Goal: Learn about a topic

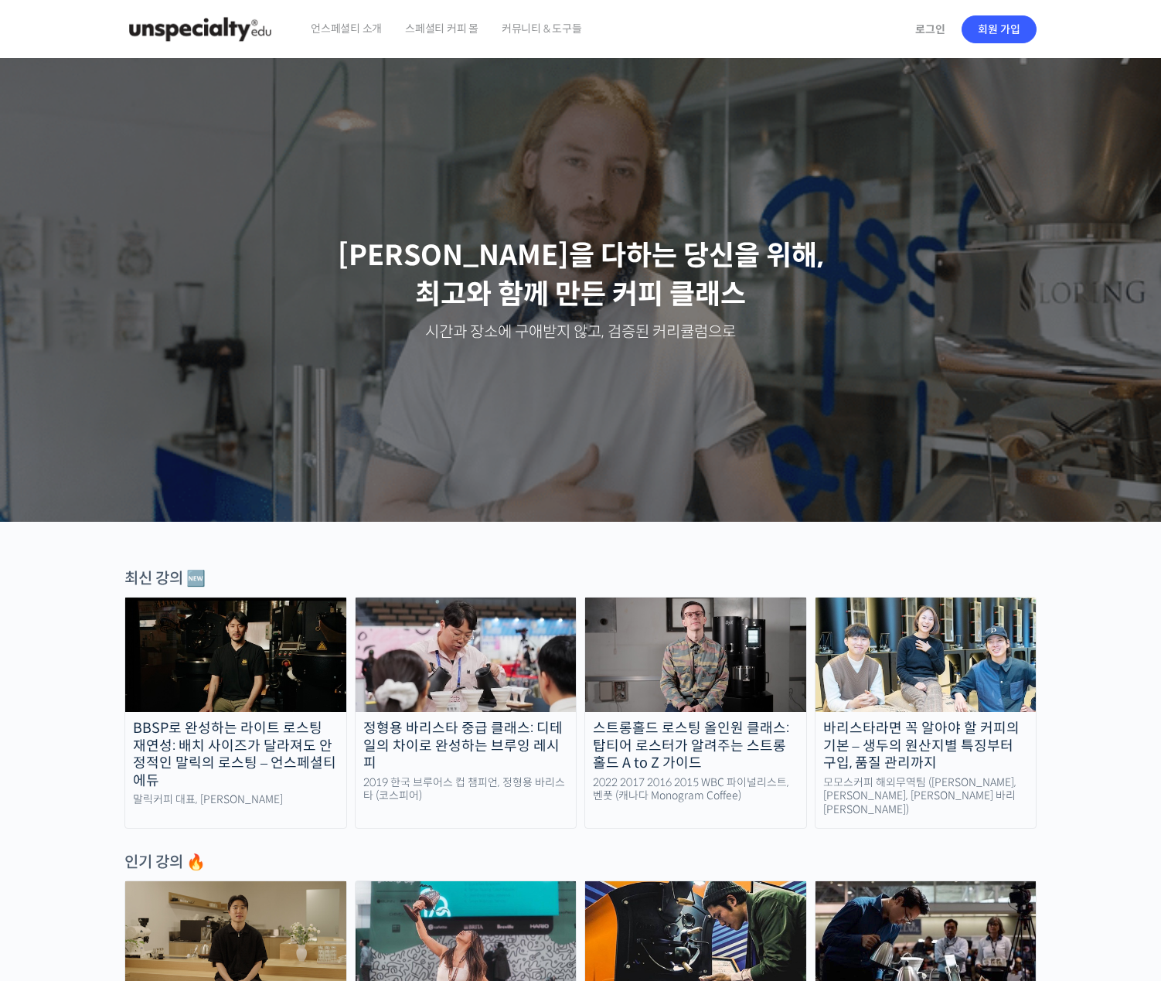
click at [564, 659] on img at bounding box center [466, 655] width 221 height 114
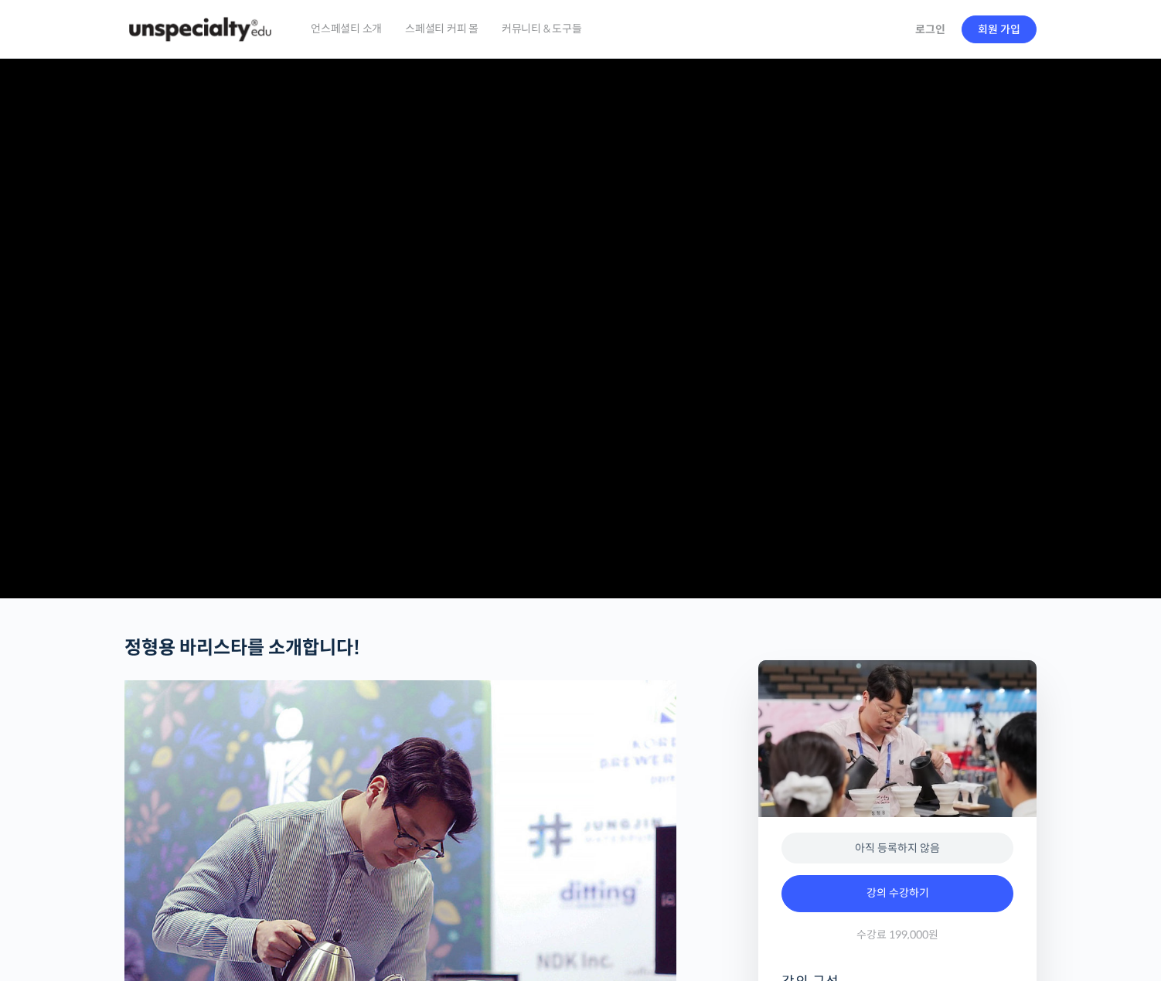
click at [548, 554] on video at bounding box center [580, 325] width 912 height 533
drag, startPoint x: 337, startPoint y: 642, endPoint x: 397, endPoint y: 635, distance: 60.6
click at [338, 592] on video at bounding box center [580, 325] width 912 height 533
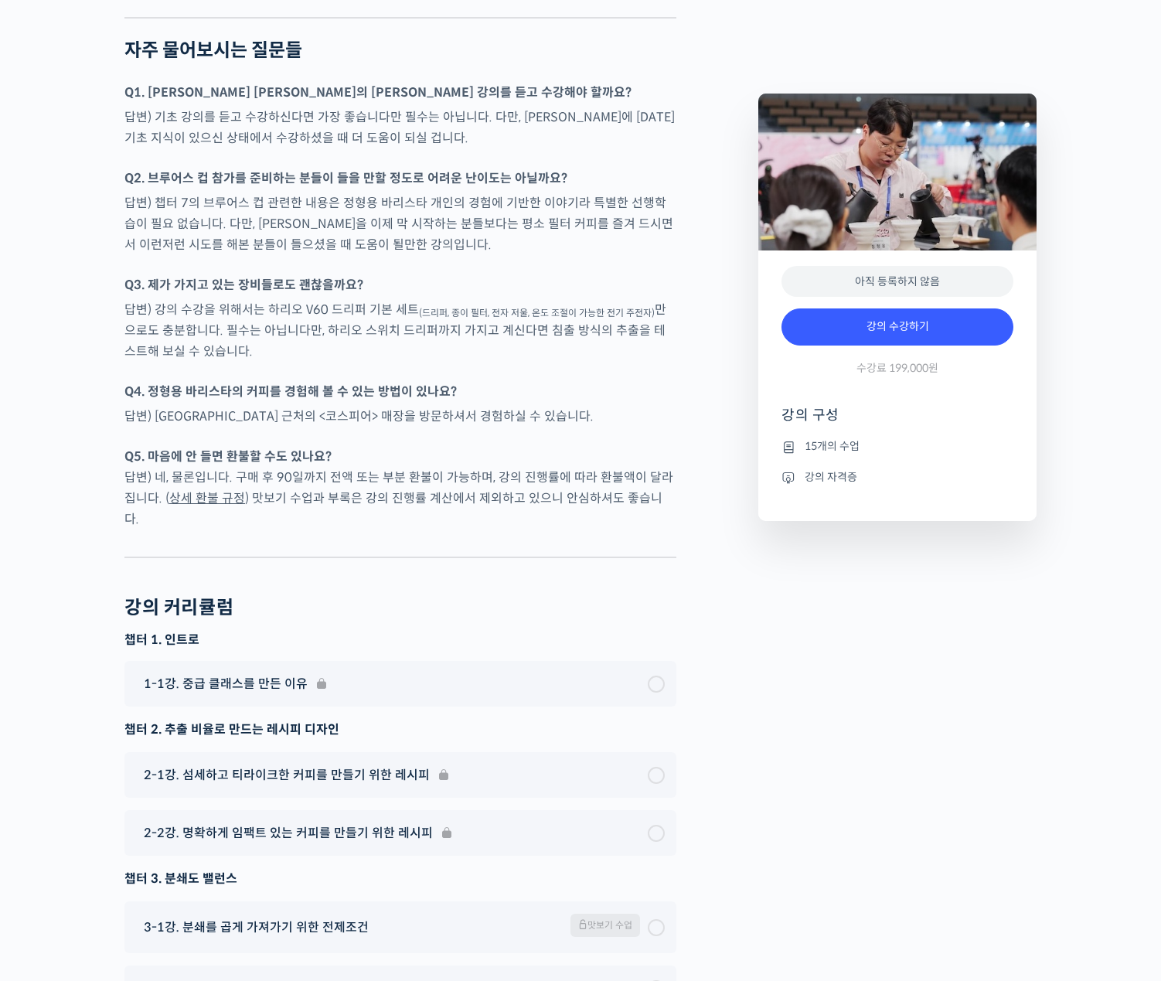
scroll to position [3788, 0]
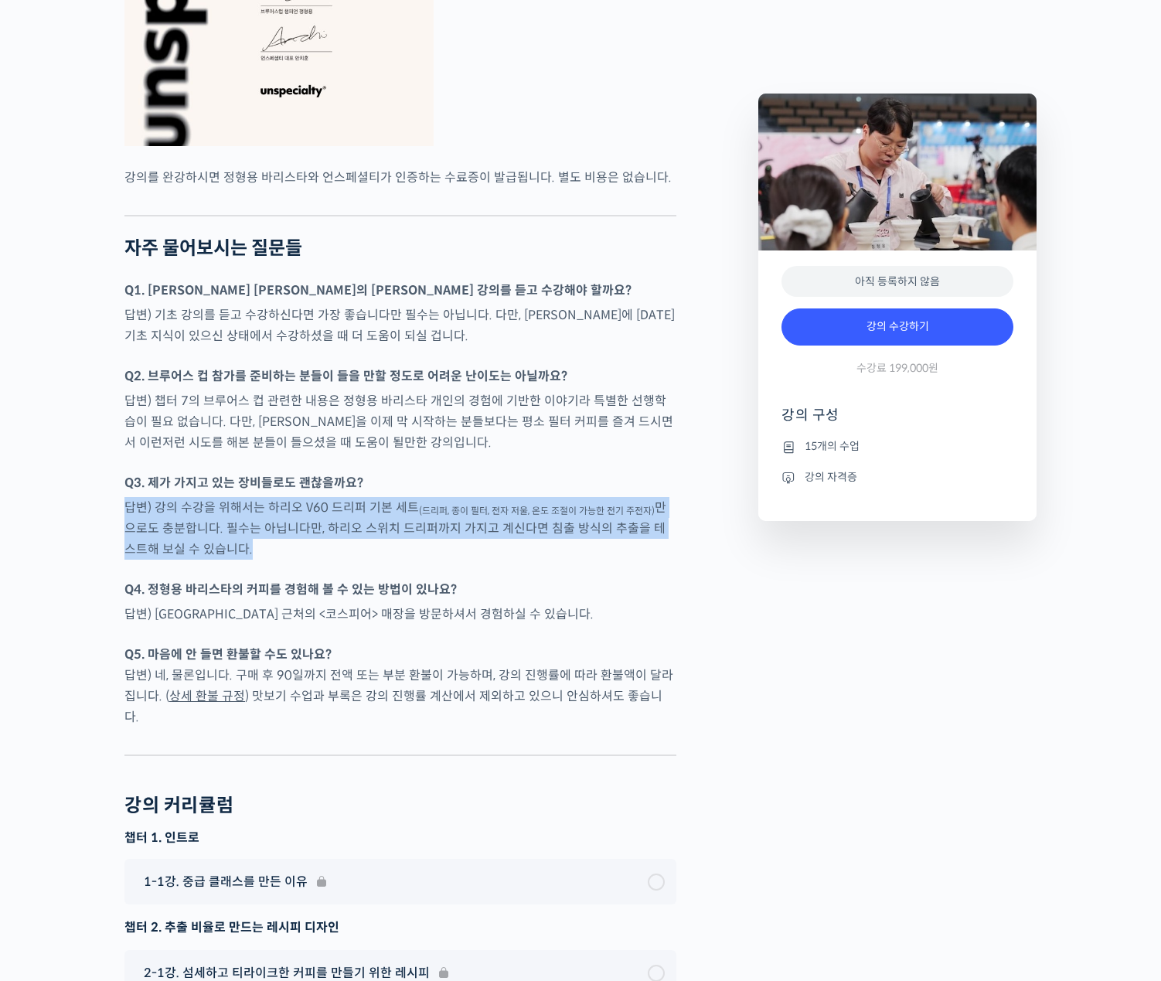
drag, startPoint x: 156, startPoint y: 550, endPoint x: 325, endPoint y: 591, distance: 173.4
click at [325, 560] on p "답변) 강의 수강을 위해서는 하리오 V60 드리퍼 기본 세트 (드리퍼, 종이 필터, 전자 저울, 온도 조절이 가능한 전기 주전자) 만으로도 충…" at bounding box center [400, 528] width 552 height 63
drag, startPoint x: 165, startPoint y: 546, endPoint x: 312, endPoint y: 605, distance: 157.5
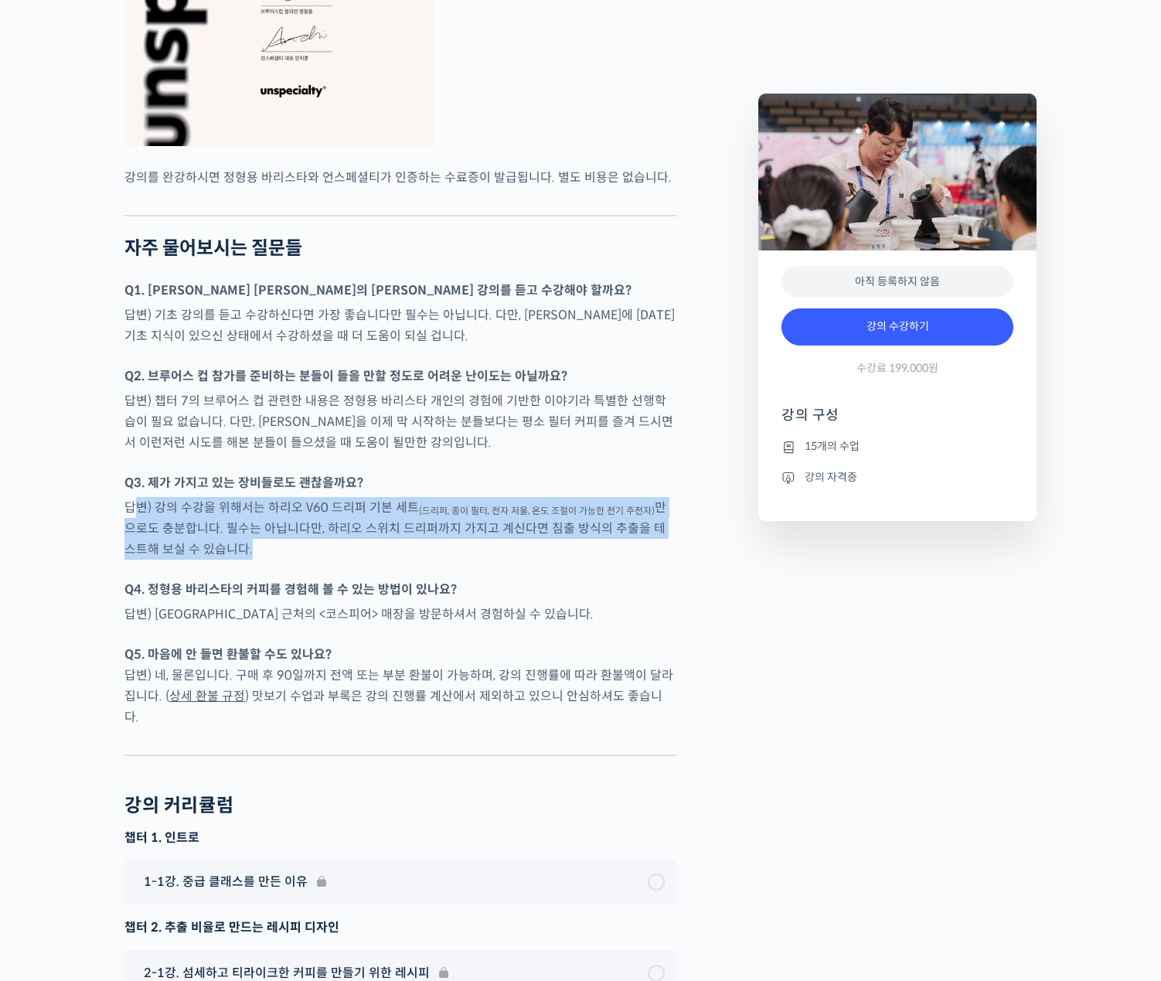
click at [306, 560] on p "답변) 강의 수강을 위해서는 하리오 V60 드리퍼 기본 세트 (드리퍼, 종이 필터, 전자 저울, 온도 조절이 가능한 전기 주전자) 만으로도 충…" at bounding box center [400, 528] width 552 height 63
drag, startPoint x: 157, startPoint y: 543, endPoint x: 352, endPoint y: 600, distance: 203.0
click at [352, 579] on div at bounding box center [400, 571] width 552 height 15
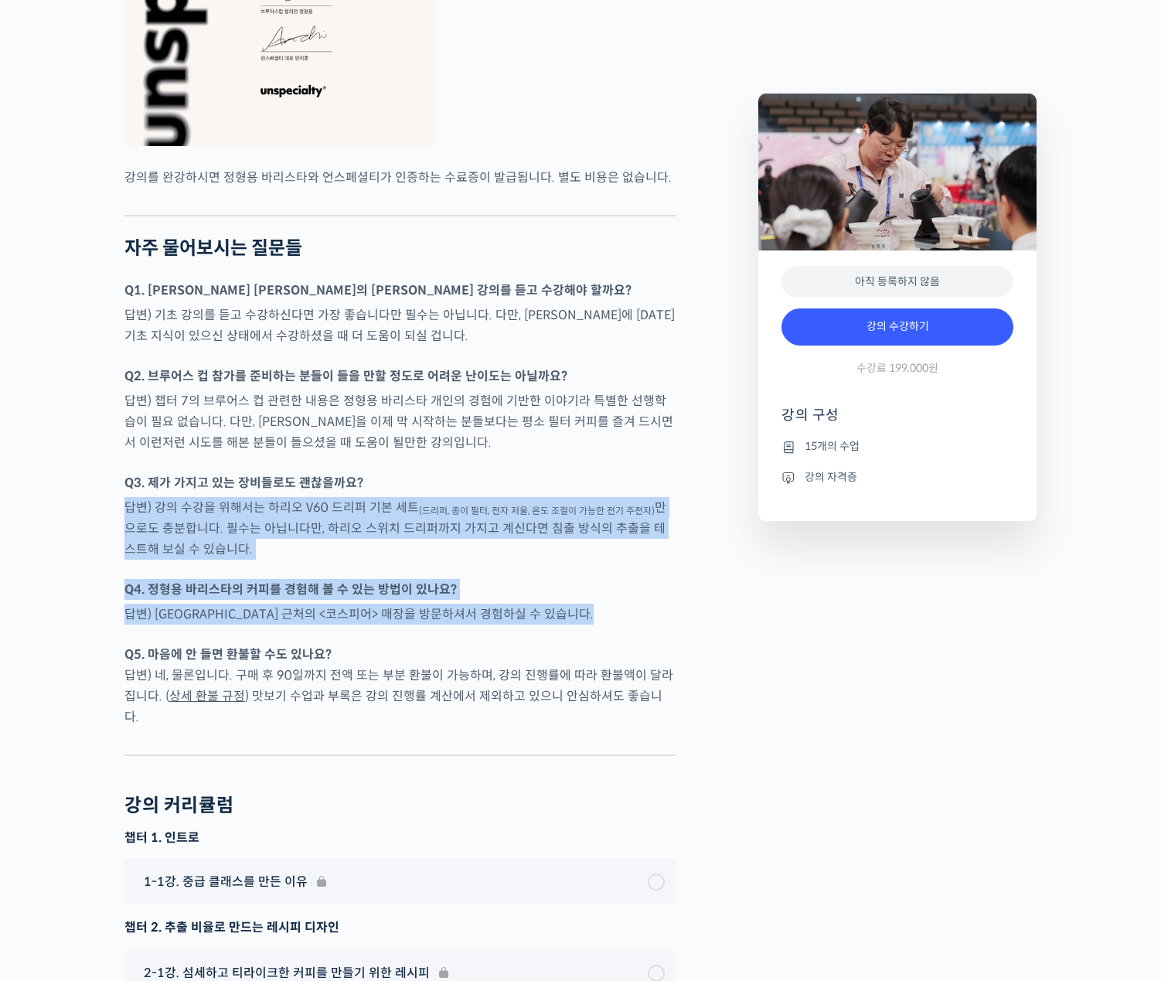
drag, startPoint x: 123, startPoint y: 540, endPoint x: 444, endPoint y: 665, distance: 344.1
click at [444, 644] on div at bounding box center [400, 636] width 552 height 15
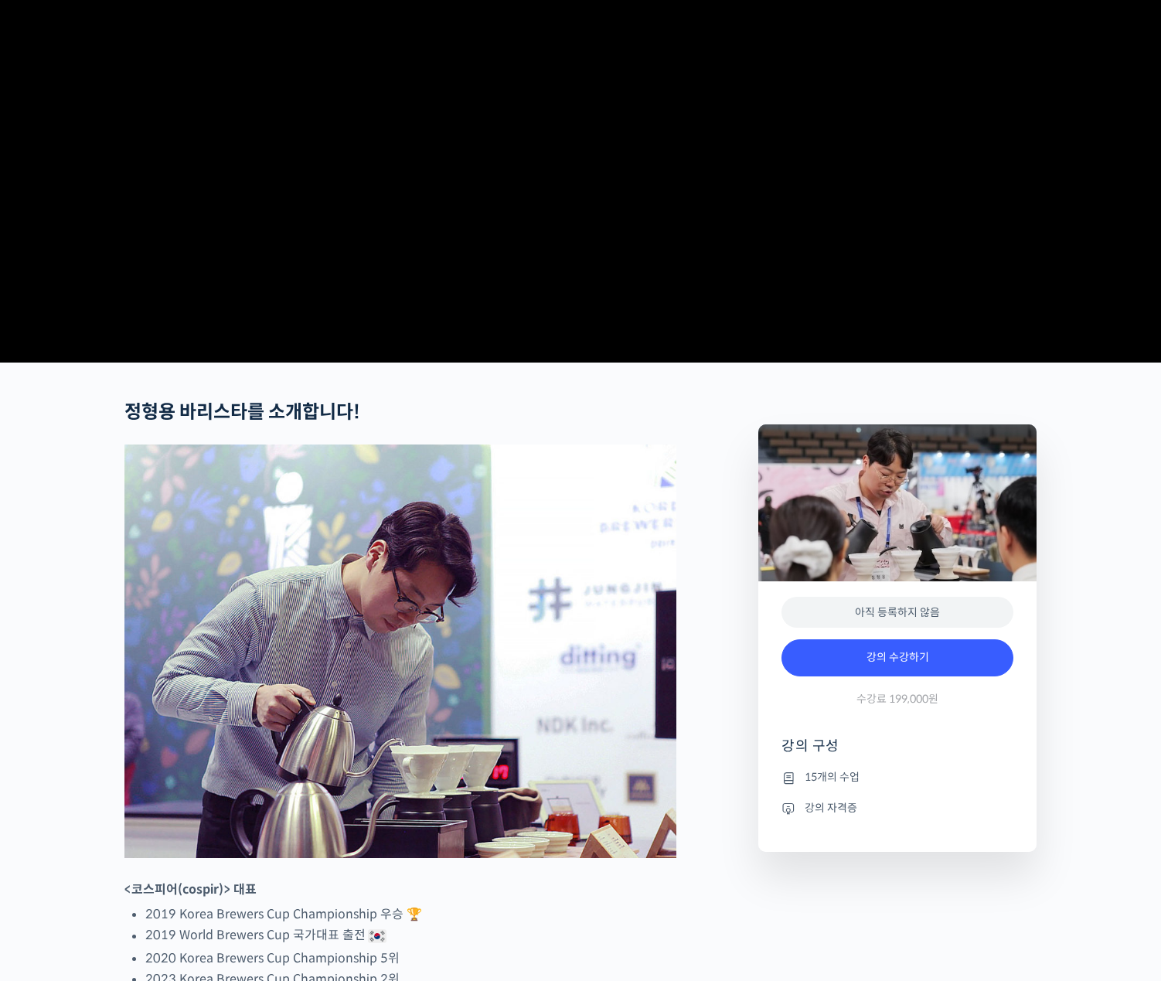
scroll to position [0, 0]
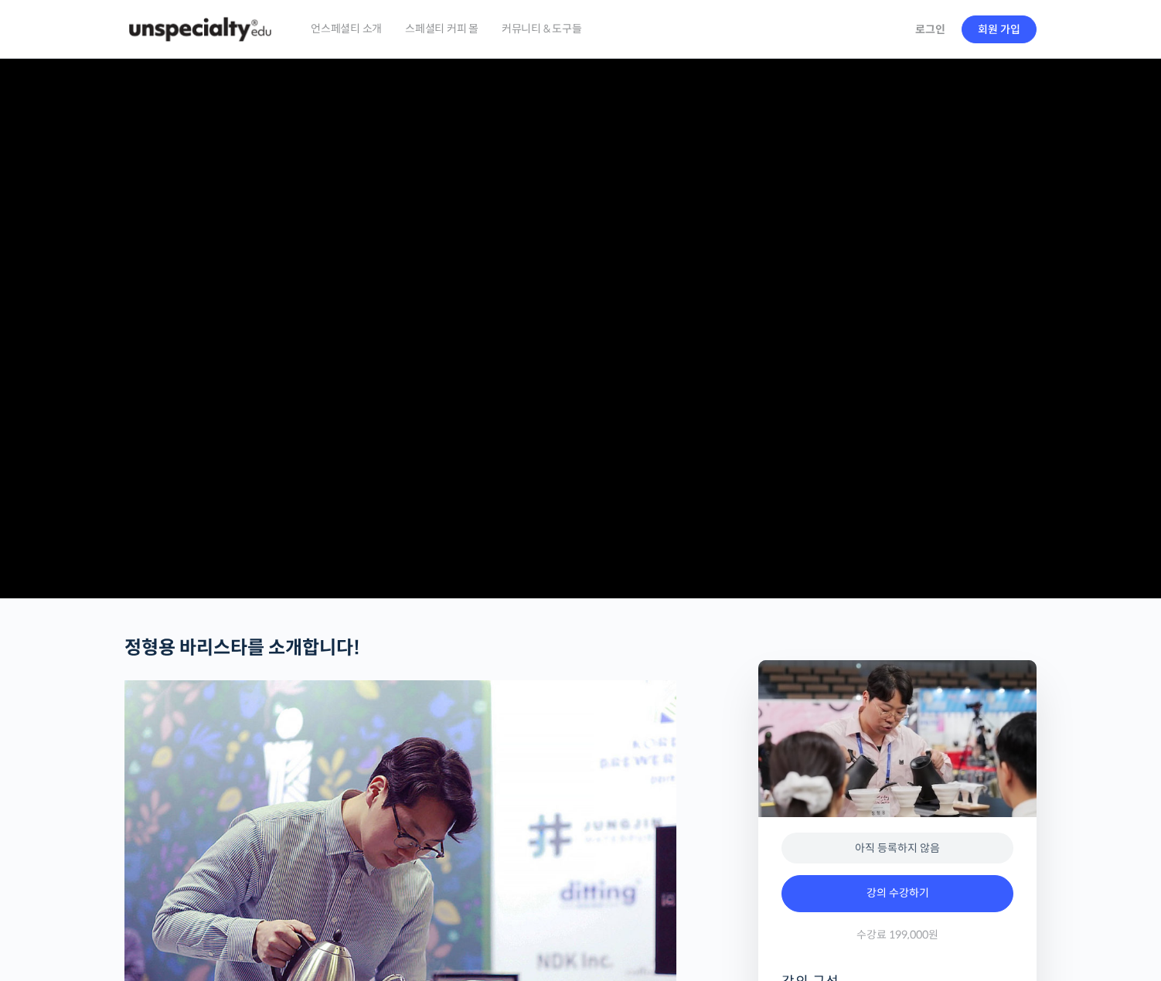
click at [525, 31] on span "커뮤니티 & 도구들" at bounding box center [542, 28] width 80 height 59
